Goal: Navigation & Orientation: Find specific page/section

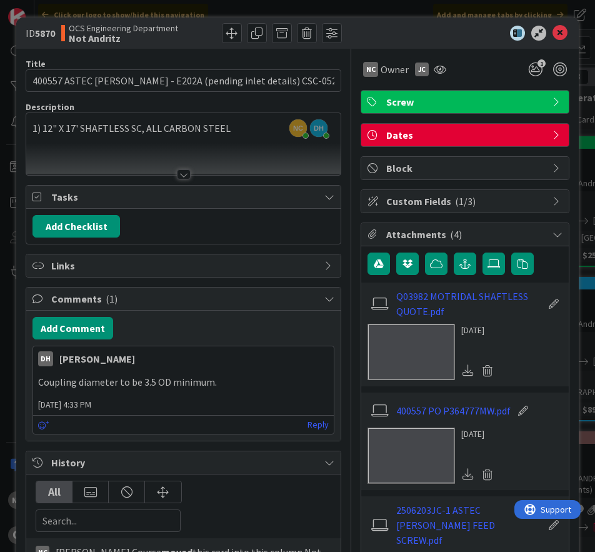
scroll to position [751, 0]
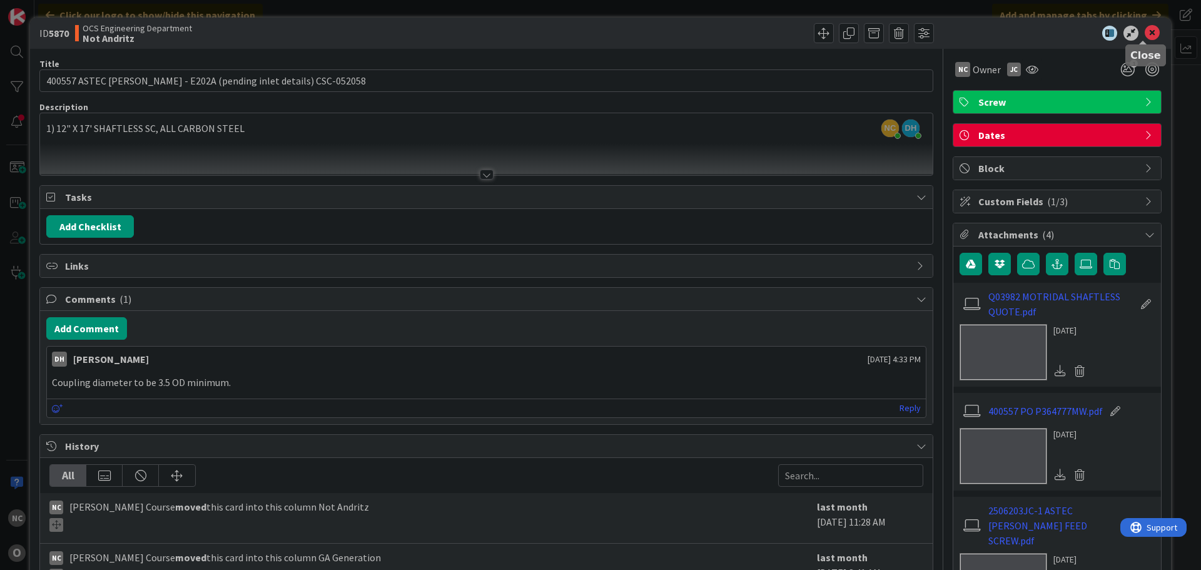
click at [1146, 30] on icon at bounding box center [1152, 33] width 15 height 15
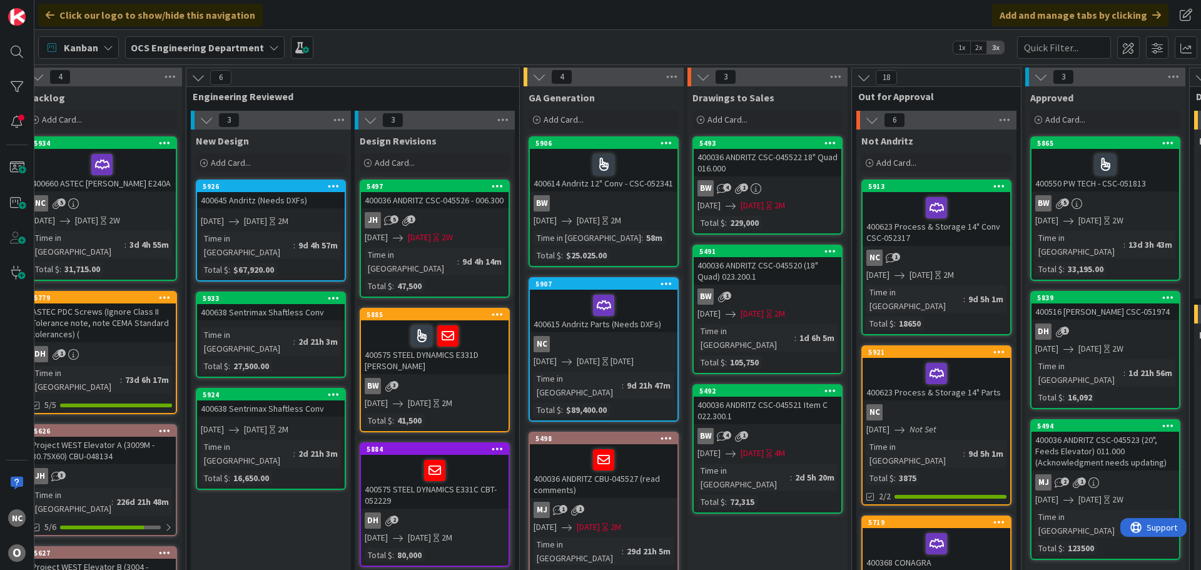
scroll to position [313, 17]
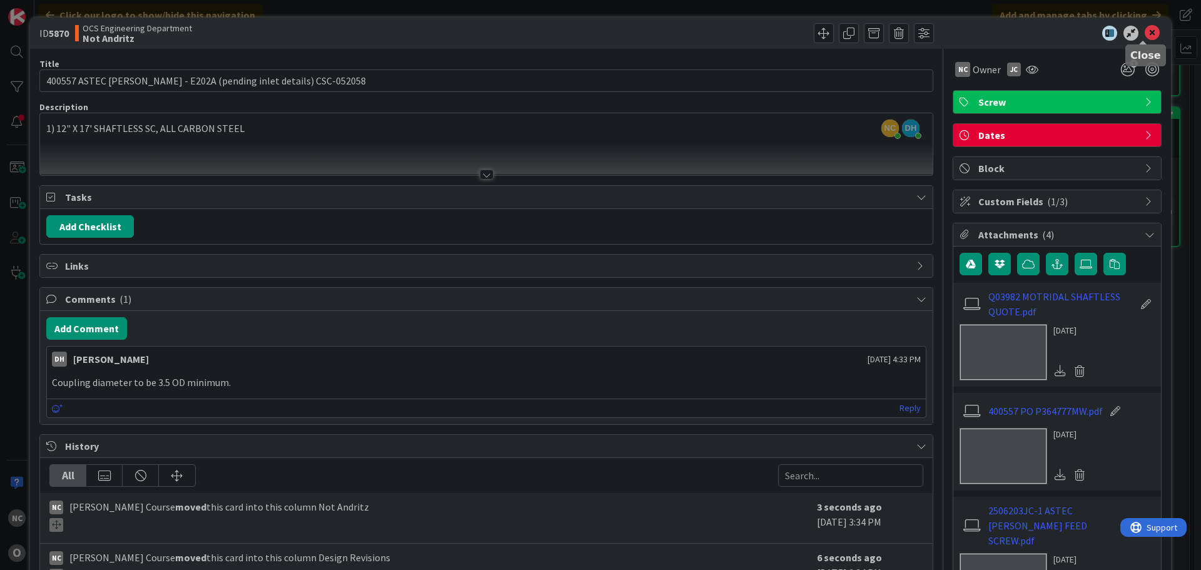
click at [1140, 42] on div "ID 5870 OCS Engineering Department Not Andritz" at bounding box center [600, 33] width 1141 height 31
click at [1145, 34] on icon at bounding box center [1152, 33] width 15 height 15
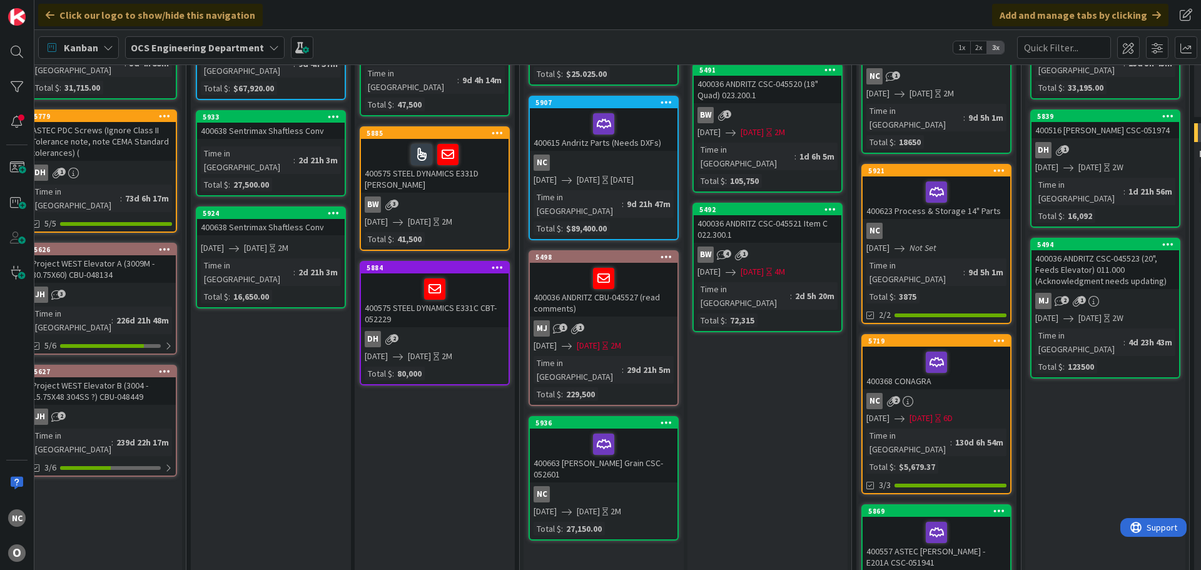
scroll to position [250, 17]
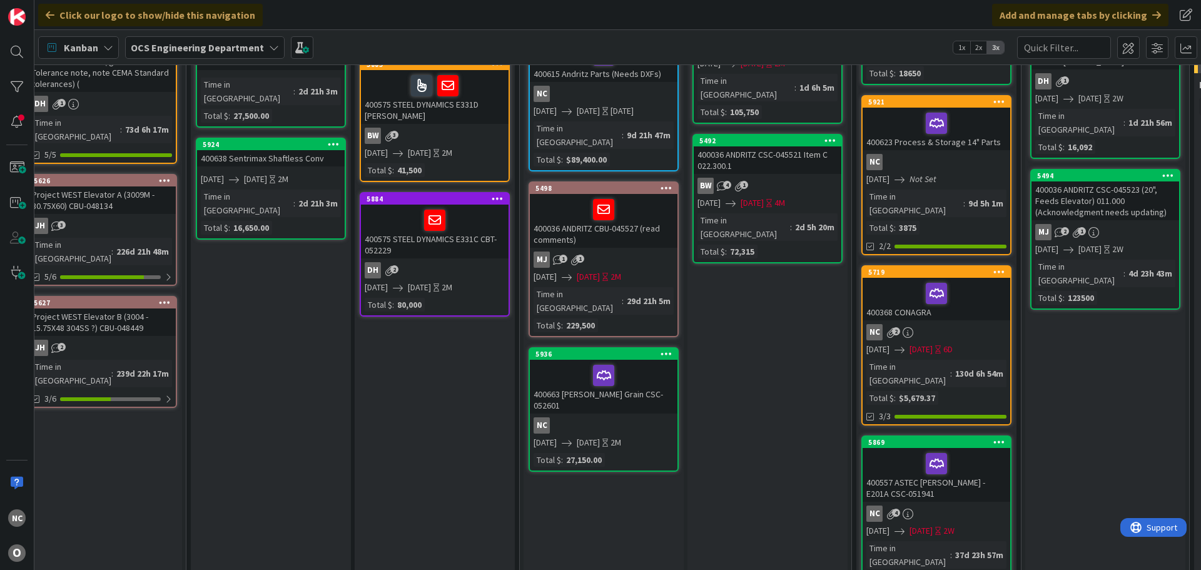
click at [654, 370] on div "400663 [PERSON_NAME] Grain CSC-052601" at bounding box center [604, 387] width 148 height 54
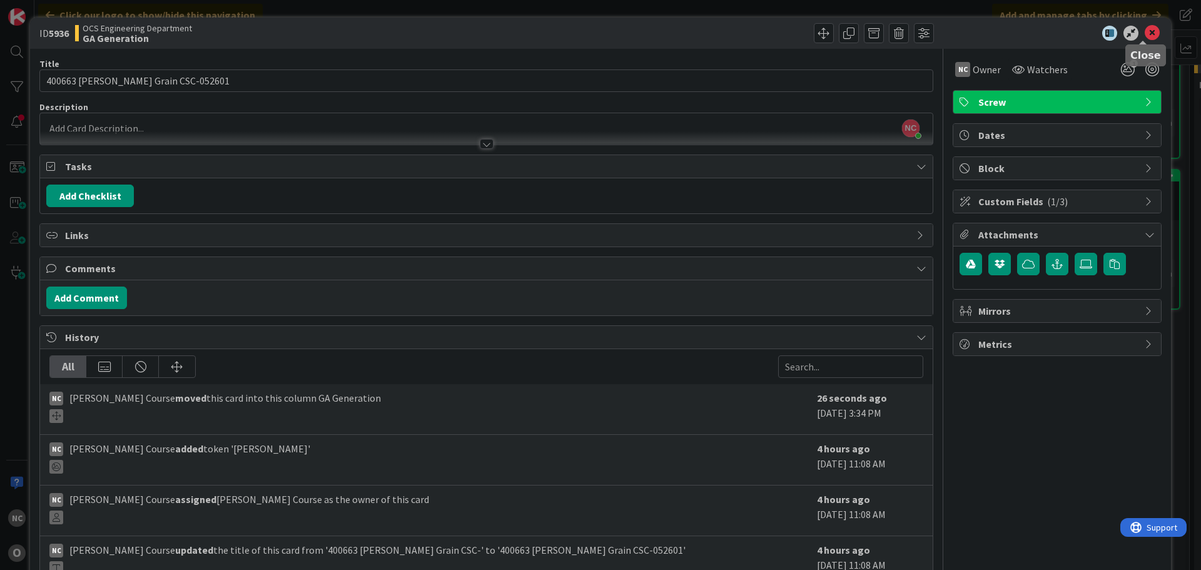
click at [1145, 29] on icon at bounding box center [1152, 33] width 15 height 15
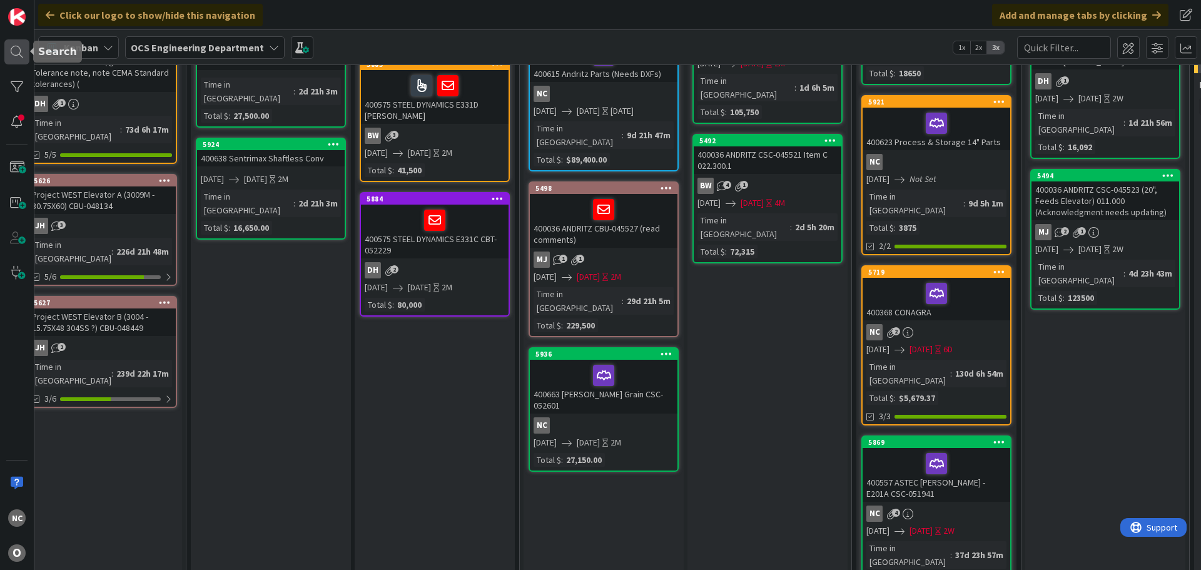
click at [22, 53] on div at bounding box center [16, 51] width 25 height 25
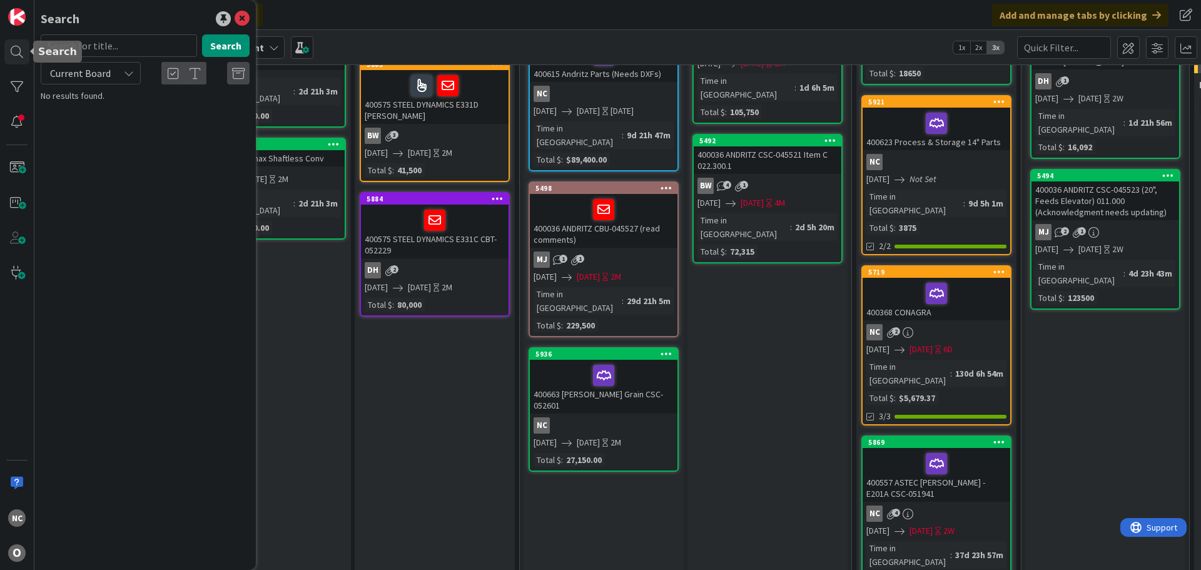
click at [84, 45] on input "text" at bounding box center [119, 45] width 156 height 23
type input "400368"
click at [138, 104] on span "CONAGRA" at bounding box center [137, 109] width 37 height 11
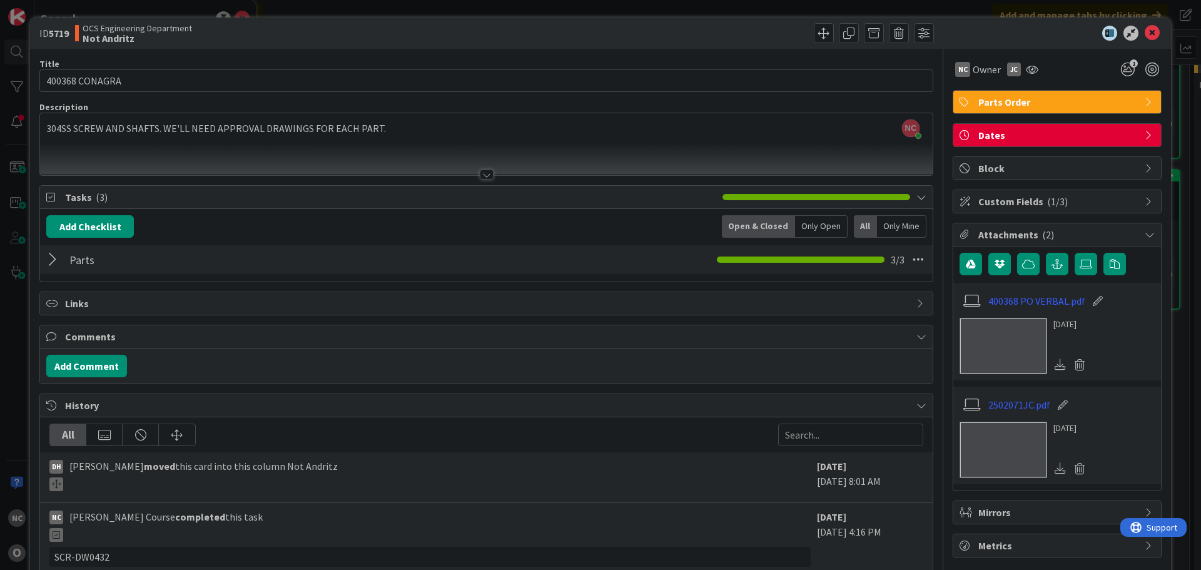
click at [50, 258] on div at bounding box center [54, 259] width 16 height 23
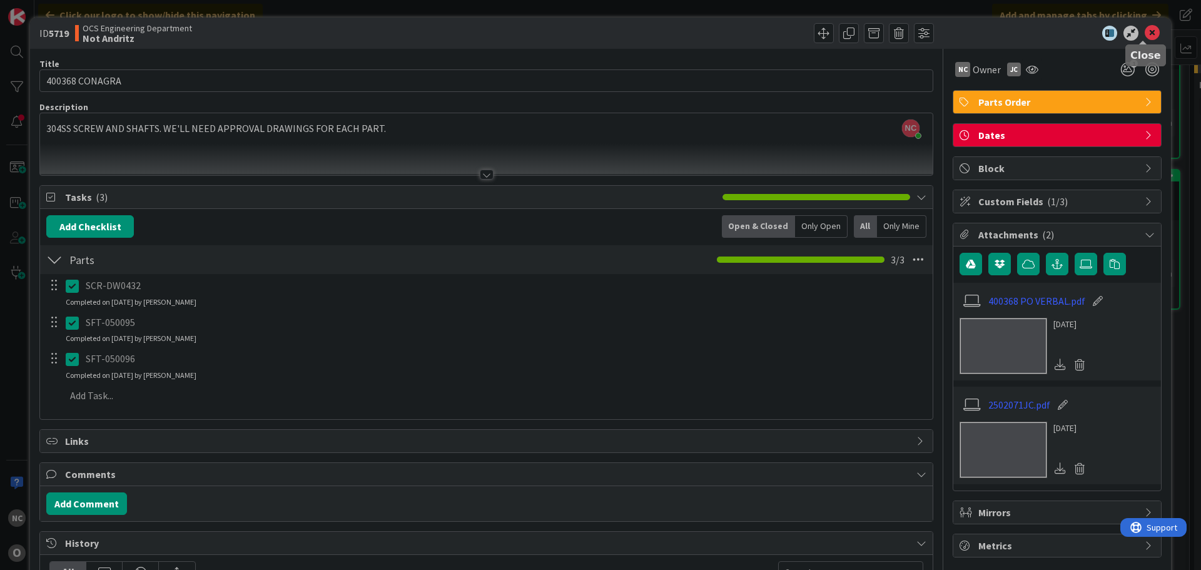
click at [1145, 31] on icon at bounding box center [1152, 33] width 15 height 15
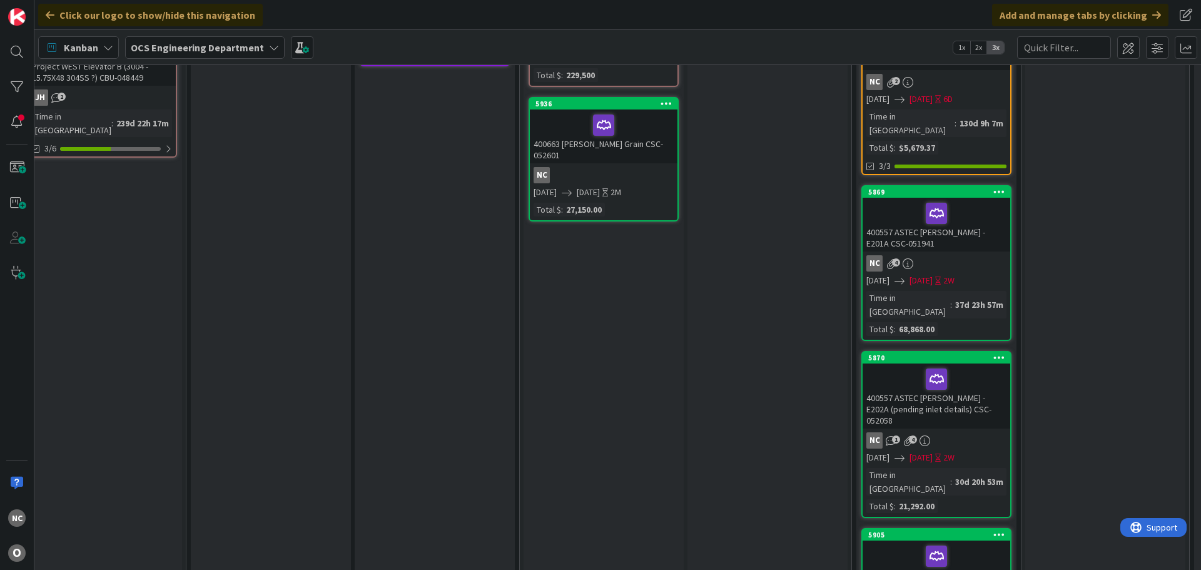
click at [989, 363] on div "400557 ASTEC [PERSON_NAME] - E202A (pending inlet details) CSC-052058" at bounding box center [936, 395] width 148 height 65
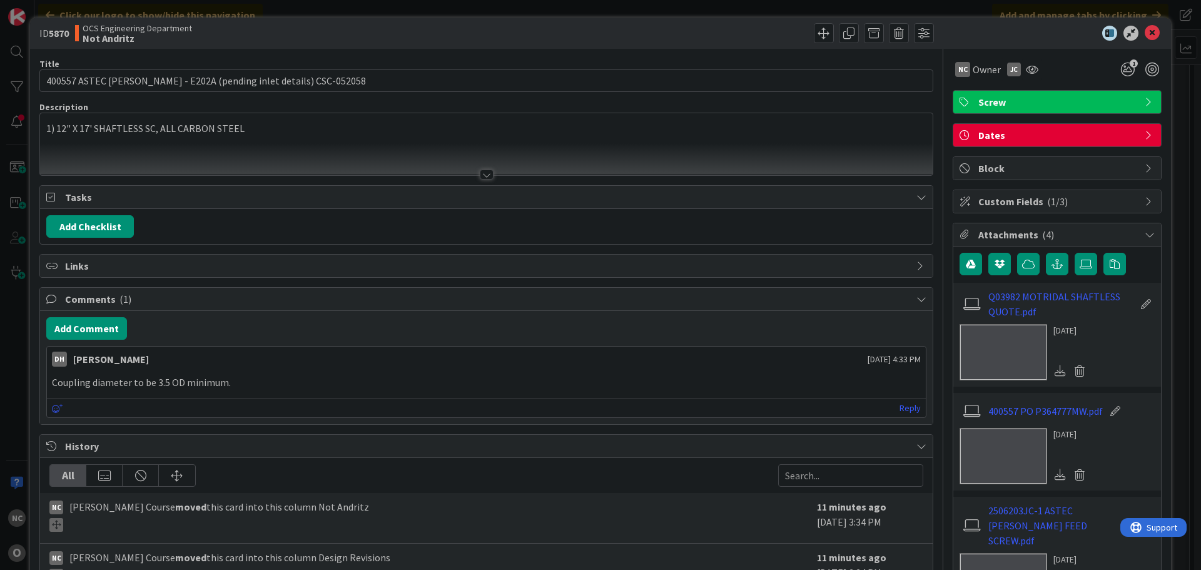
click at [1145, 37] on icon at bounding box center [1152, 33] width 15 height 15
